Goal: Task Accomplishment & Management: Complete application form

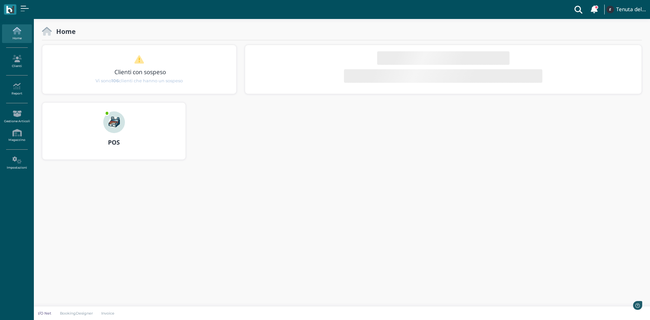
click at [112, 131] on img at bounding box center [114, 122] width 22 height 22
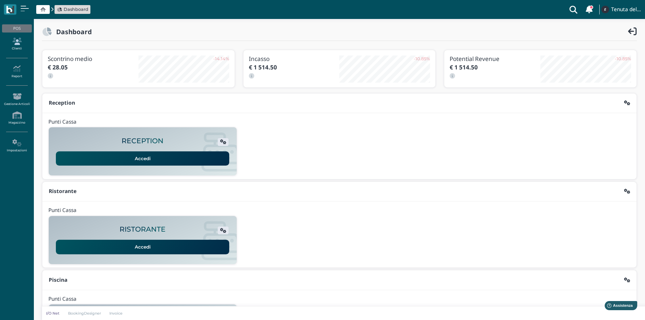
click at [19, 43] on icon at bounding box center [16, 41] width 29 height 7
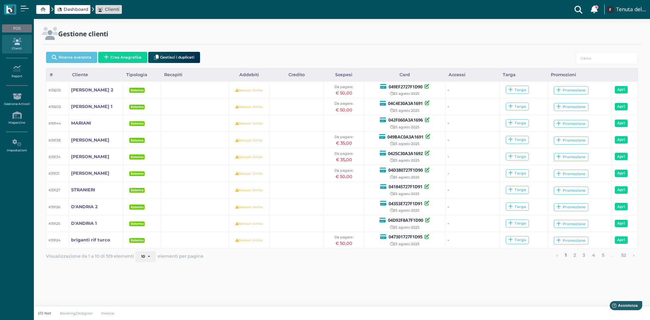
click at [118, 58] on button "Crea Anagrafica" at bounding box center [122, 57] width 49 height 11
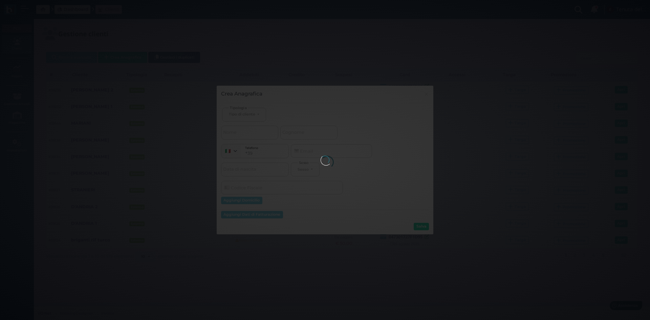
select select
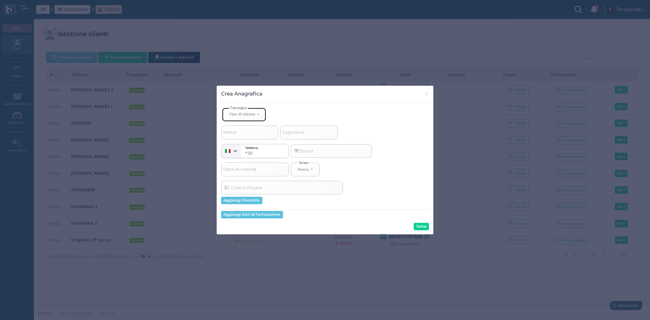
click at [251, 110] on button "Tipo di cliente" at bounding box center [244, 115] width 44 height 14
click at [239, 139] on span "Esterno" at bounding box center [237, 136] width 17 height 5
select select "[object Object]"
select select
click at [237, 133] on span "Nome" at bounding box center [230, 132] width 16 height 8
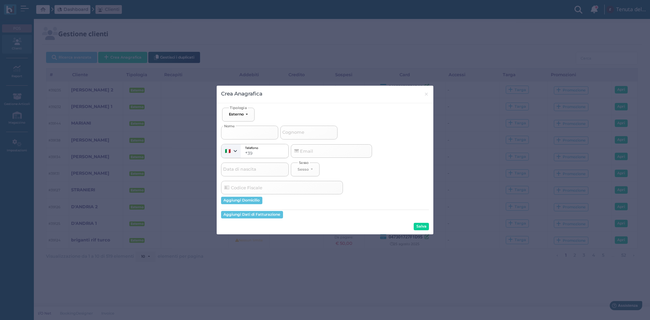
click at [237, 133] on input "Nome" at bounding box center [249, 133] width 57 height 14
type input "c"
select select
type input "ca"
select select
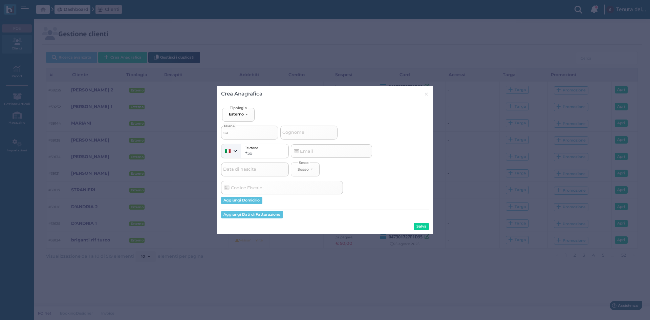
type input "cal"
select select
type input "calo"
select select
type input "calo'"
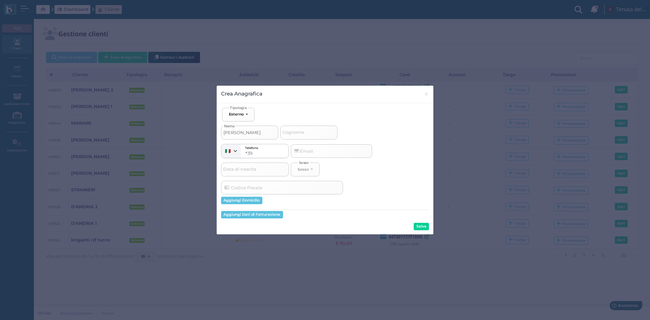
select select
type input "calo'"
select select
type input "calo' 1"
select select
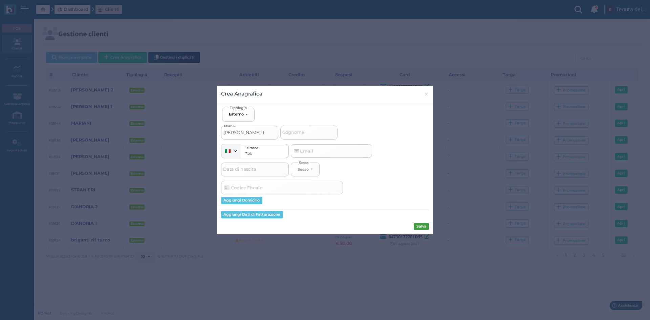
type input "calo' 1"
click at [425, 226] on button "Salva" at bounding box center [421, 226] width 15 height 7
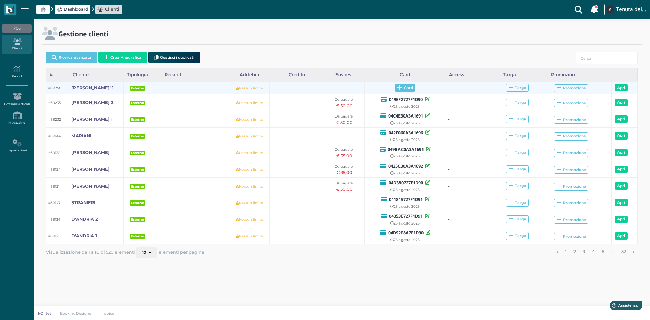
click at [408, 87] on span "Card" at bounding box center [405, 88] width 21 height 8
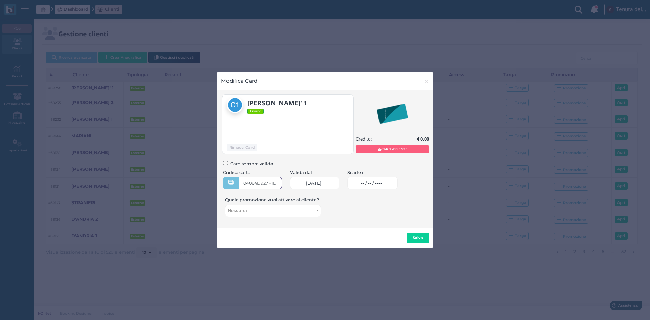
type input "04064D927F1D95"
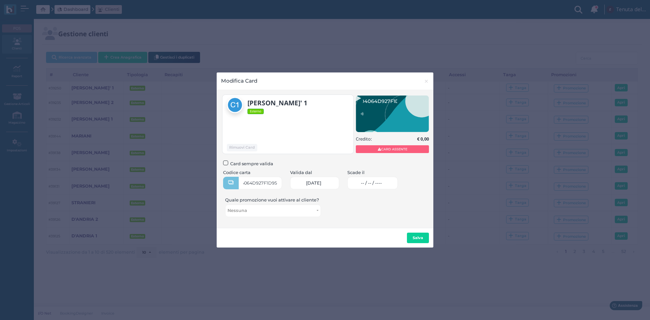
click at [392, 186] on link "-- / -- / ----" at bounding box center [372, 183] width 50 height 13
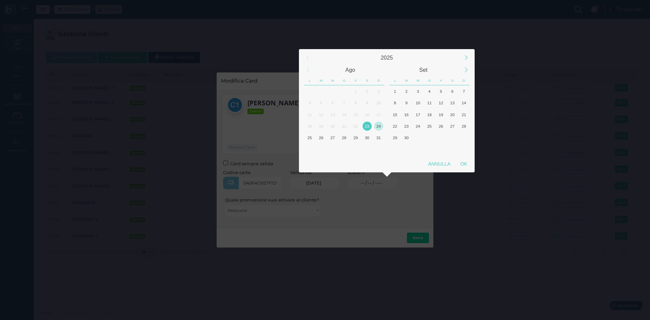
click at [380, 123] on div "24" at bounding box center [378, 126] width 9 height 9
click at [310, 136] on div "25" at bounding box center [309, 137] width 9 height 9
click at [466, 166] on div "OK" at bounding box center [464, 164] width 17 height 12
type input "25/08/2025"
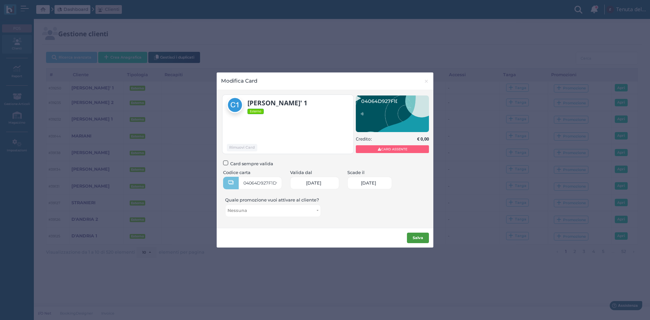
scroll to position [0, 29]
click at [417, 238] on b "Salva" at bounding box center [418, 237] width 10 height 5
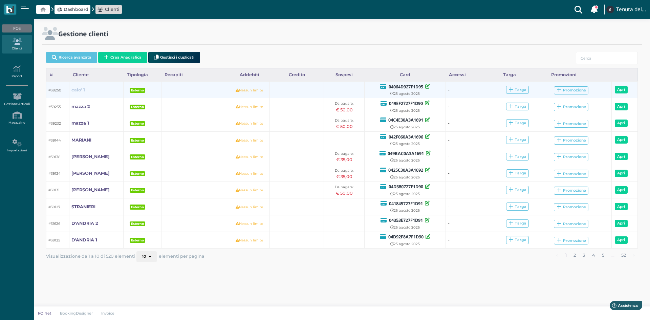
click at [81, 89] on b "calo' 1" at bounding box center [78, 89] width 14 height 5
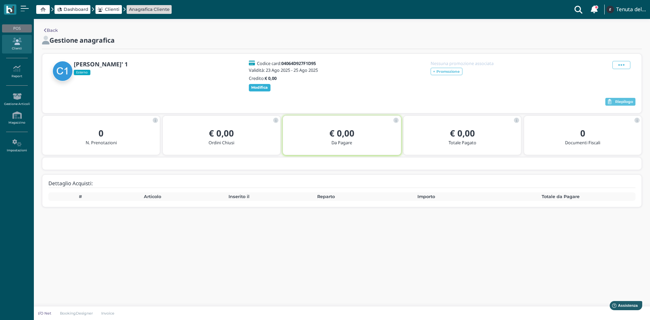
click at [265, 90] on b "Modifica" at bounding box center [259, 87] width 17 height 5
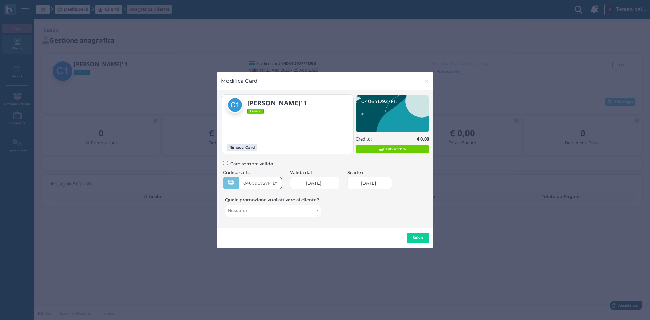
type input "046C9E727F1D90"
click at [420, 237] on b "Salva" at bounding box center [418, 237] width 10 height 5
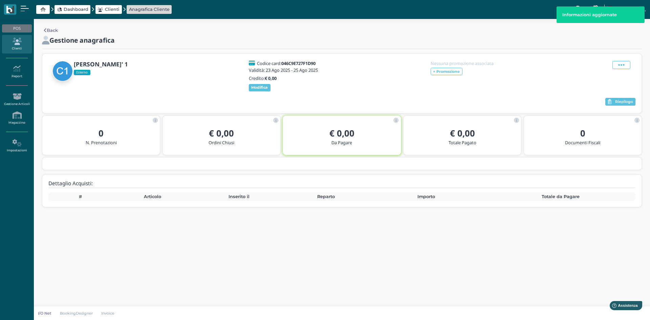
click at [16, 46] on link "Clienti" at bounding box center [16, 44] width 29 height 19
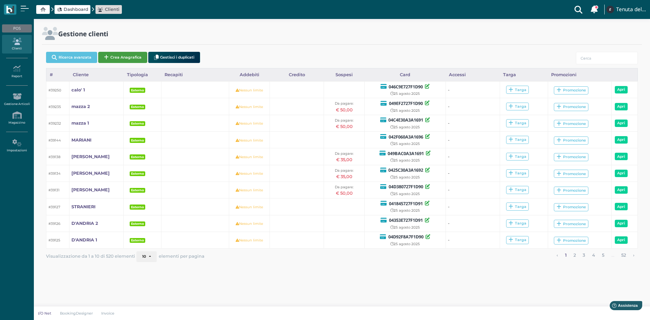
click at [114, 57] on button "Crea Anagrafica" at bounding box center [122, 57] width 49 height 11
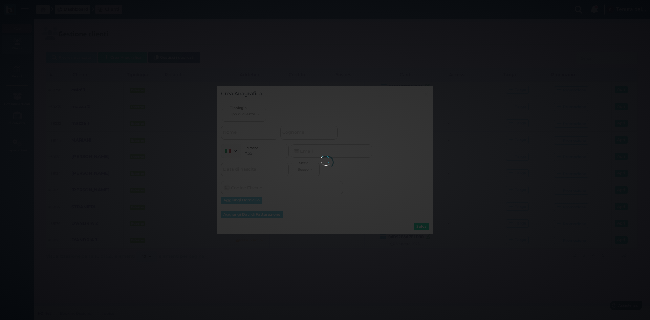
select select
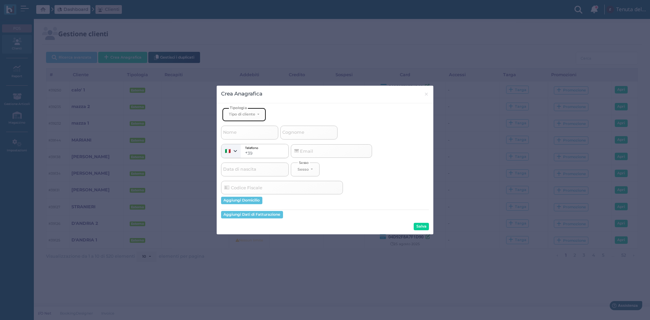
click at [242, 117] on button "Tipo di cliente" at bounding box center [244, 115] width 44 height 14
click at [246, 136] on link "Esterno" at bounding box center [256, 137] width 66 height 8
select select "[object Object]"
select select
click at [240, 131] on input "Nome" at bounding box center [249, 133] width 57 height 14
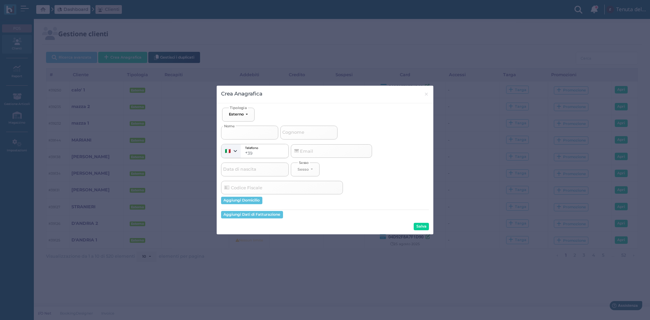
type input "c"
select select
type input "ca"
select select
type input "cal"
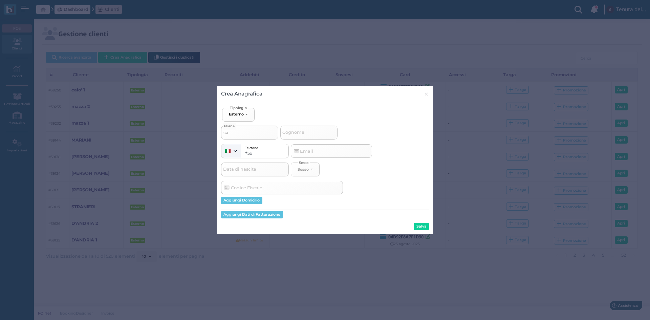
select select
type input "calo"
select select
type input "calo'"
select select
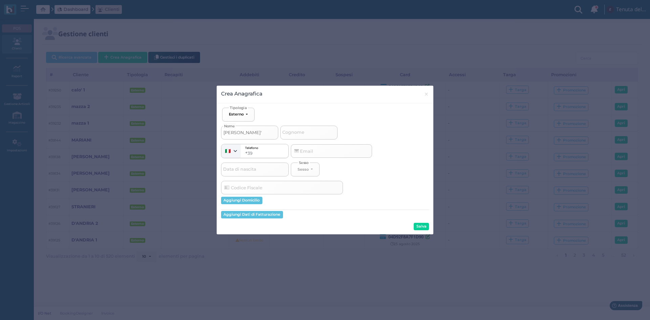
type input "calo'"
select select
type input "[PERSON_NAME]' 2"
select select
type input "calo' 2"
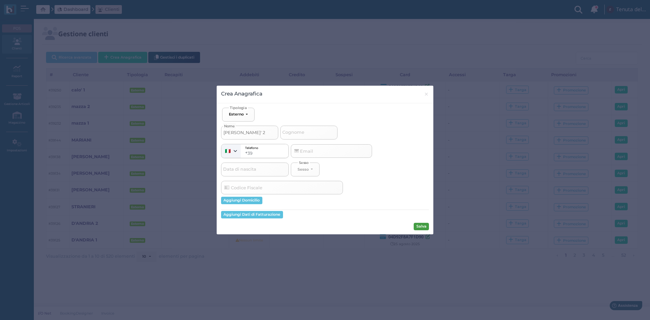
click at [423, 226] on button "Salva" at bounding box center [421, 226] width 15 height 7
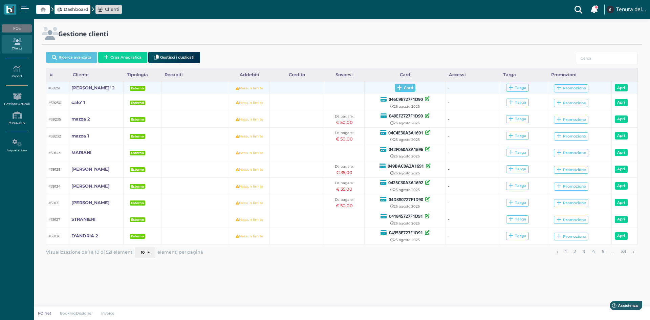
click at [401, 87] on icon at bounding box center [399, 87] width 5 height 5
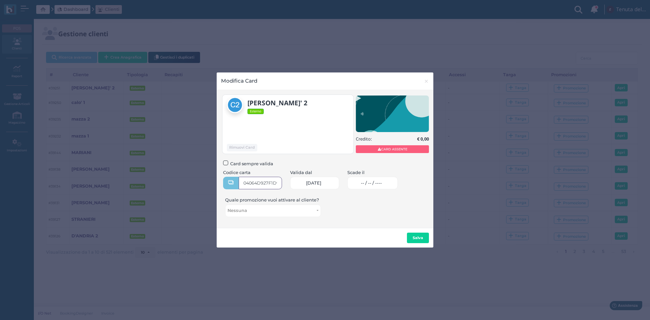
type input "04064D927F1D95"
click at [377, 186] on link "-- / -- / ----" at bounding box center [372, 183] width 50 height 13
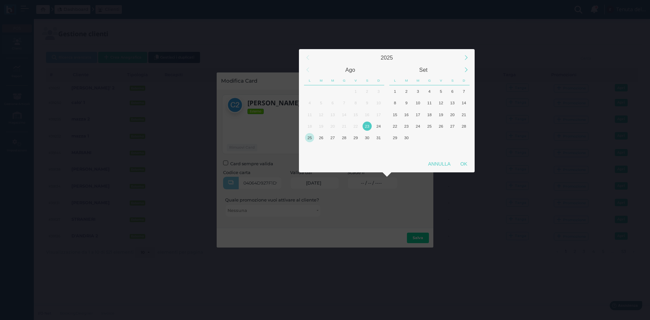
click at [312, 137] on div "25" at bounding box center [309, 137] width 9 height 9
click at [467, 164] on div "OK" at bounding box center [464, 164] width 17 height 12
type input "[DATE]"
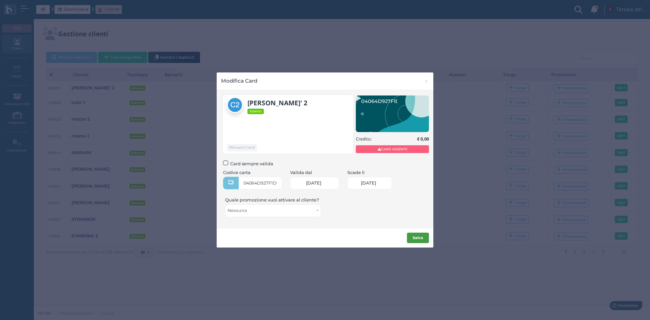
scroll to position [0, 29]
click at [422, 237] on b "Salva" at bounding box center [418, 237] width 10 height 5
